Goal: Information Seeking & Learning: Find specific page/section

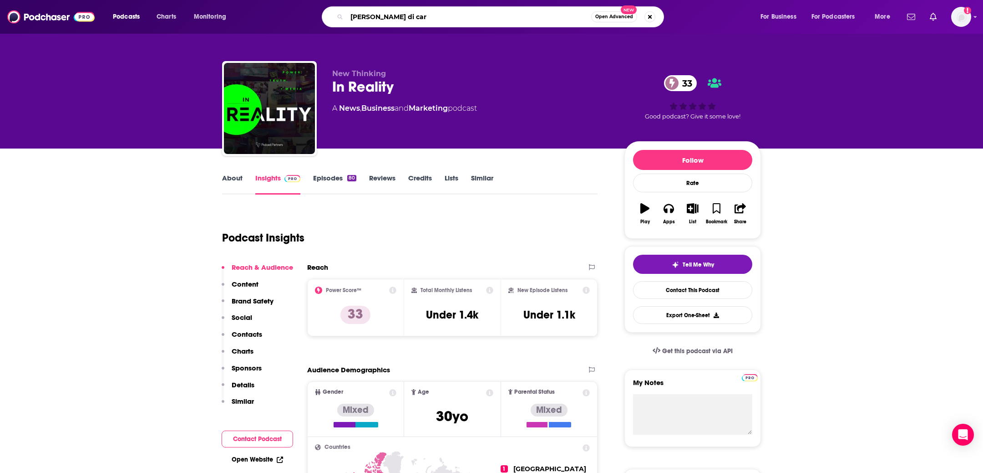
type input "[PERSON_NAME]"
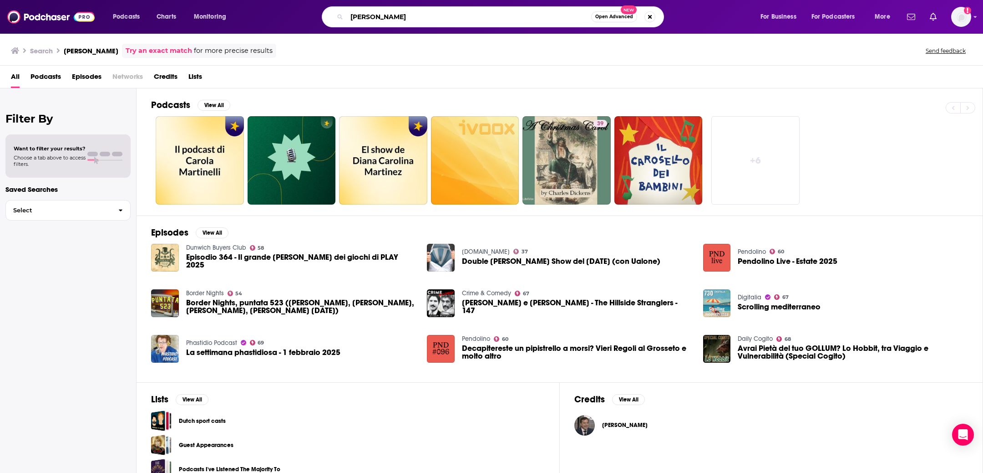
click at [390, 23] on input "[PERSON_NAME]" at bounding box center [469, 17] width 244 height 15
type input "history as it happens"
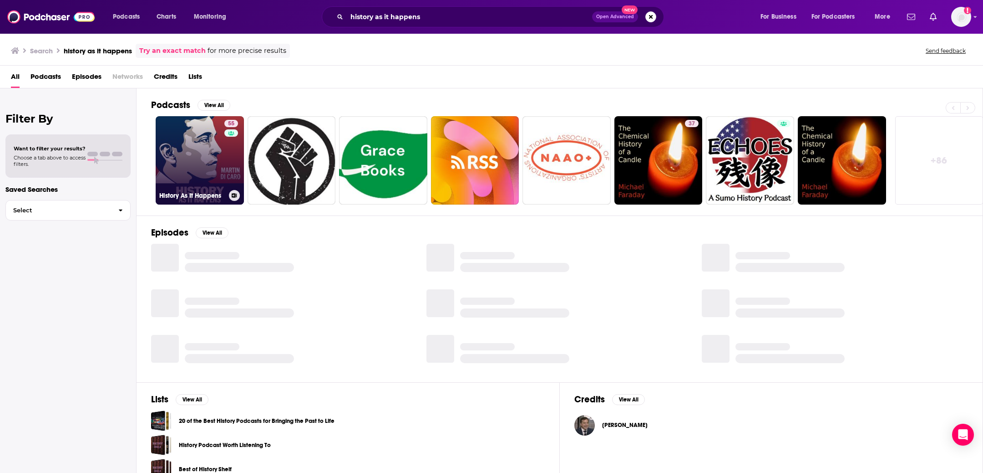
click at [194, 186] on link "55 History As It Happens" at bounding box center [200, 160] width 88 height 88
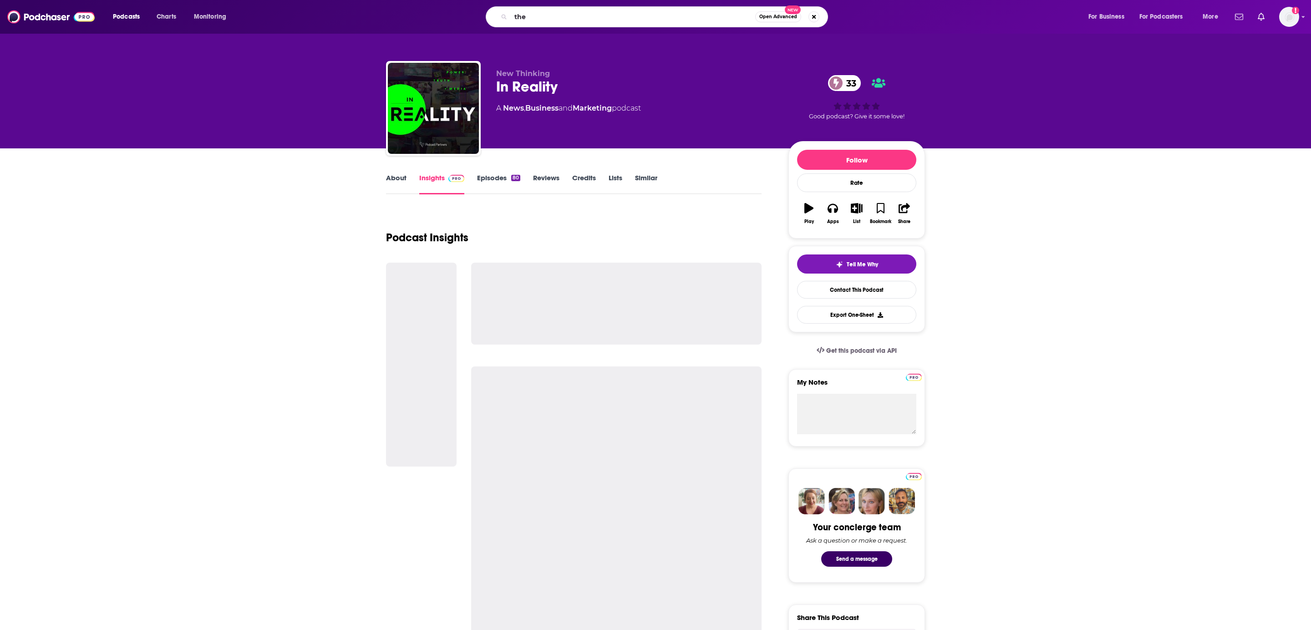
type input "the s"
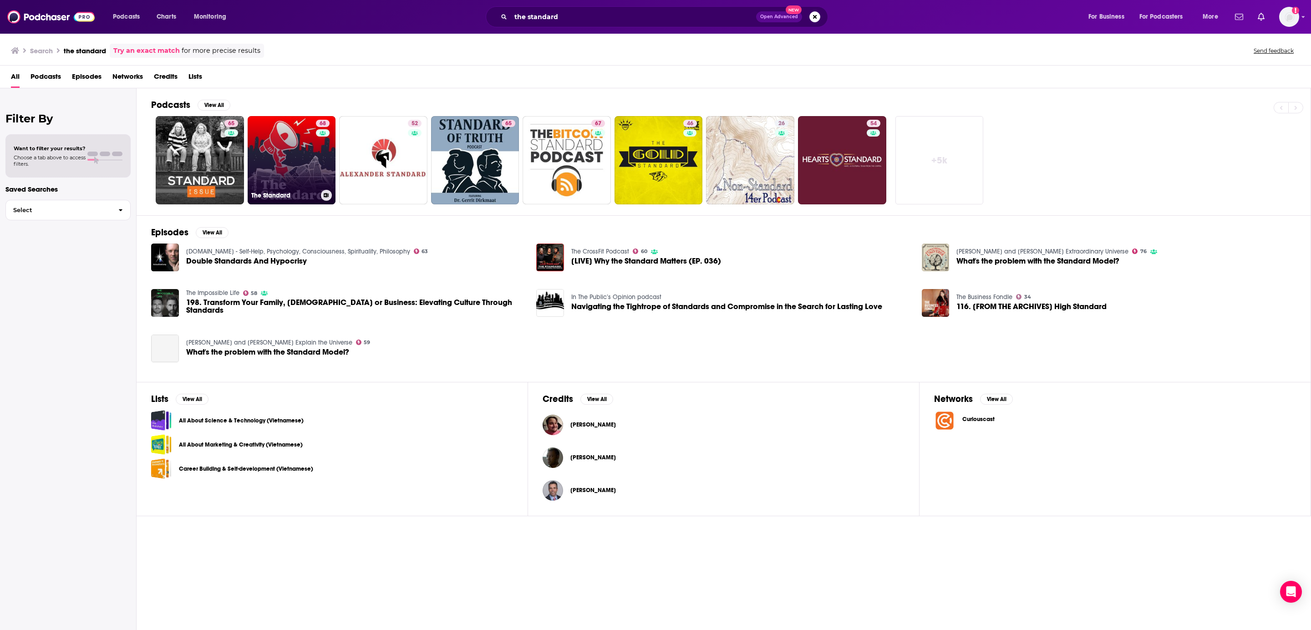
click at [306, 161] on link "68 The Standard" at bounding box center [292, 160] width 88 height 88
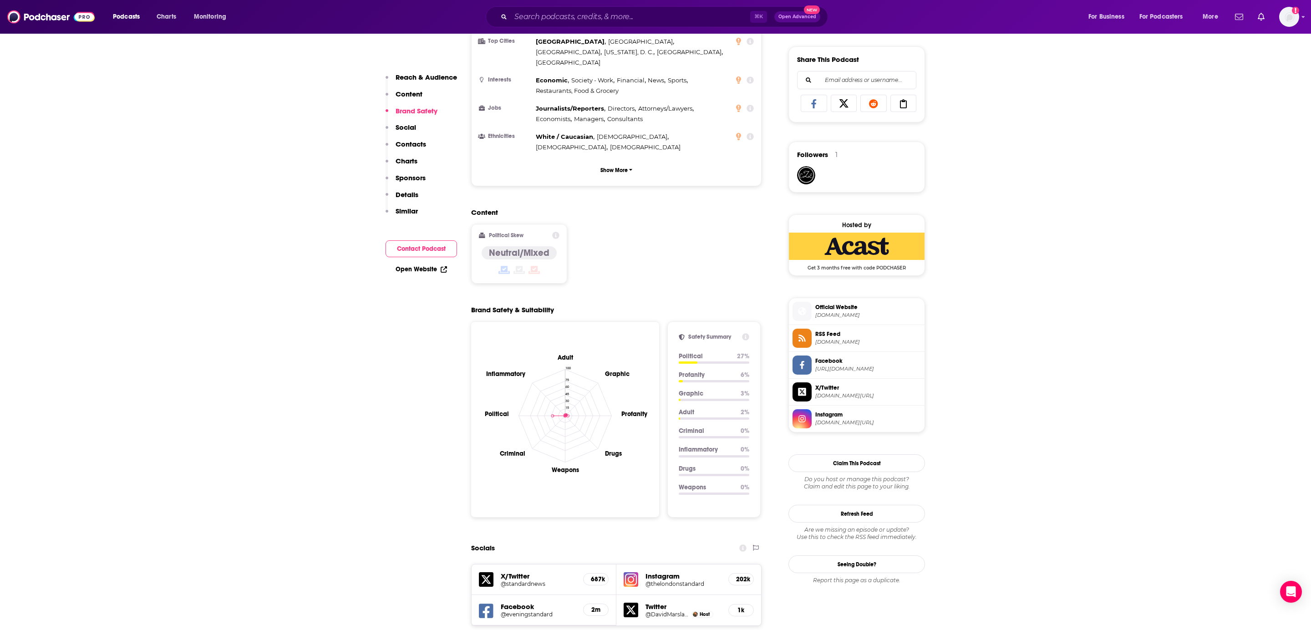
scroll to position [845, 0]
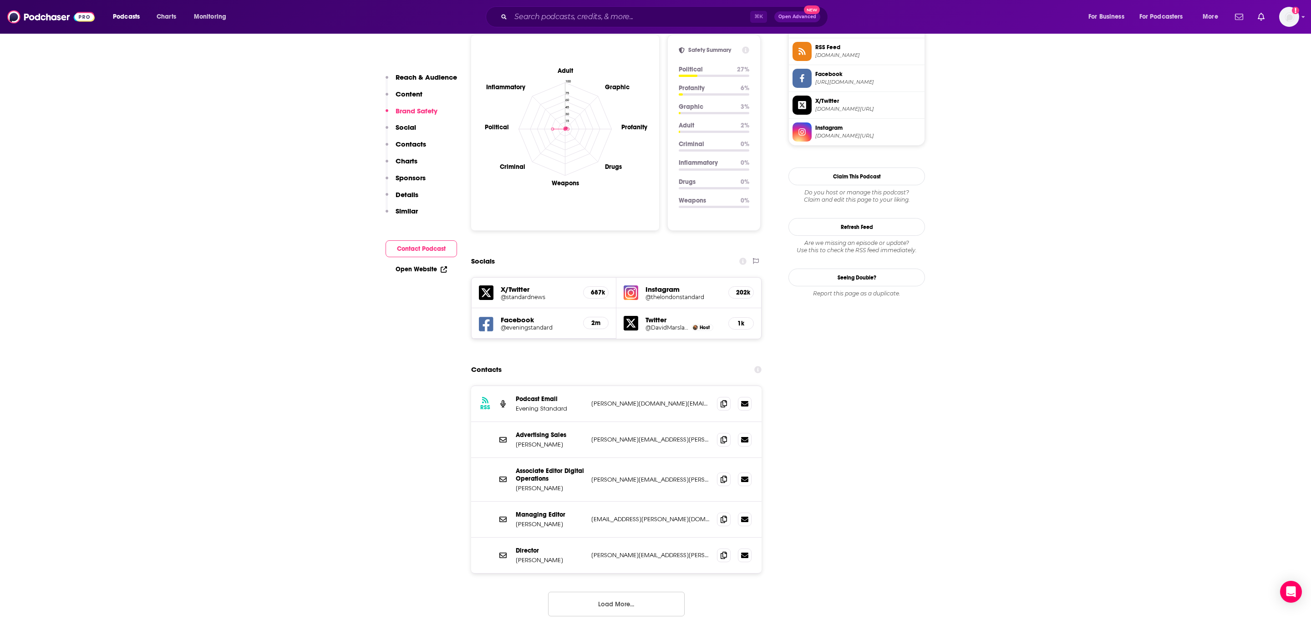
click at [593, 289] on h5 "687k" at bounding box center [596, 293] width 10 height 8
click at [511, 285] on h5 "X/Twitter" at bounding box center [538, 289] width 75 height 9
click at [536, 294] on h5 "@standardnews" at bounding box center [538, 297] width 75 height 7
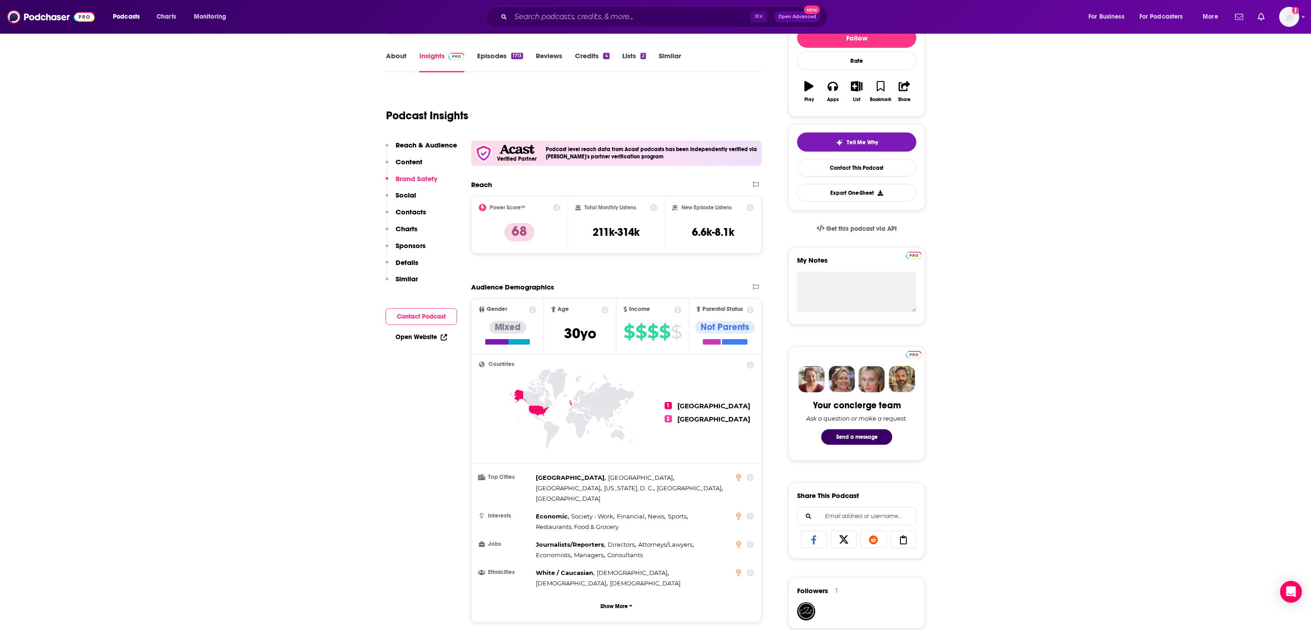
scroll to position [0, 0]
